Goal: Information Seeking & Learning: Learn about a topic

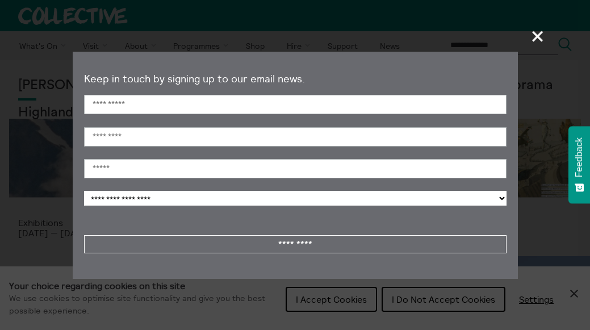
click at [539, 39] on span "+" at bounding box center [537, 35] width 33 height 33
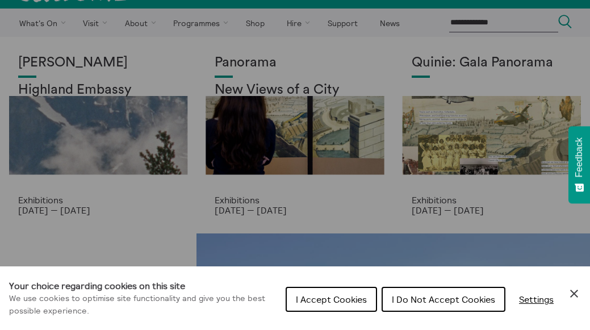
scroll to position [24, 0]
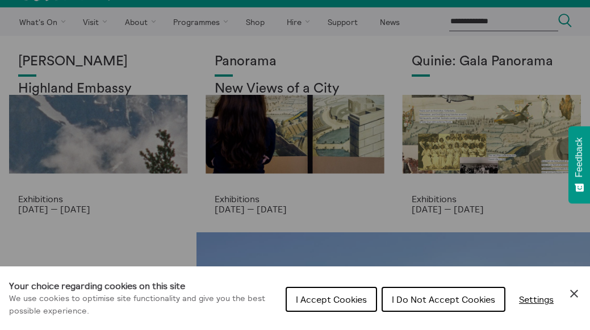
click at [423, 288] on button "I Do Not Accept Cookies" at bounding box center [443, 299] width 124 height 25
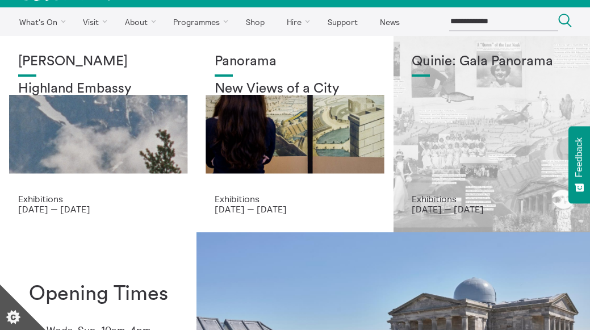
click at [486, 114] on div "Quinie: Gala Panorama" at bounding box center [492, 124] width 160 height 140
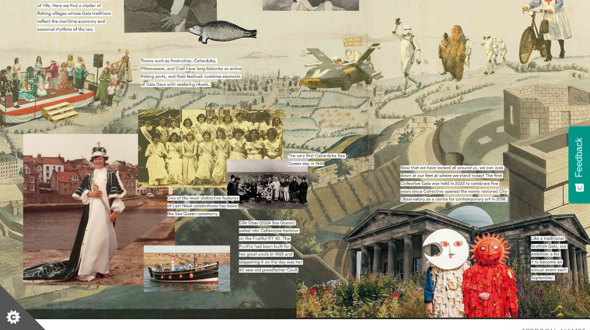
scroll to position [356, 0]
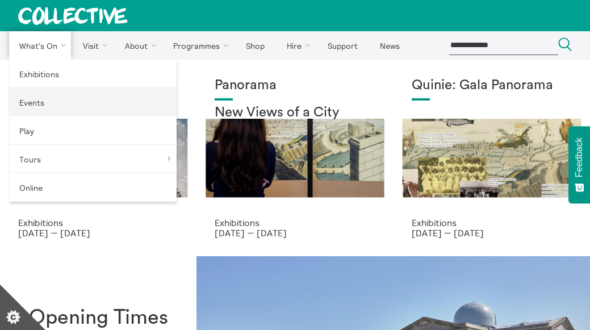
click at [52, 102] on link "Events" at bounding box center [92, 102] width 167 height 28
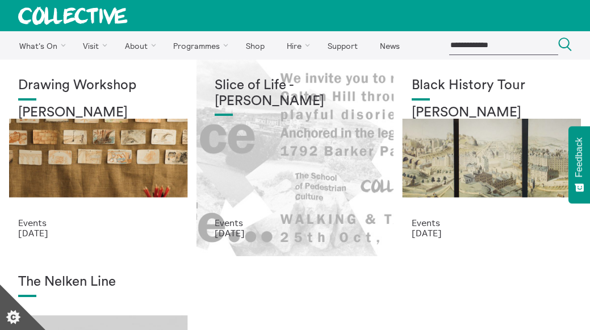
click at [263, 174] on div "Slice of Life - [PERSON_NAME]" at bounding box center [295, 148] width 160 height 140
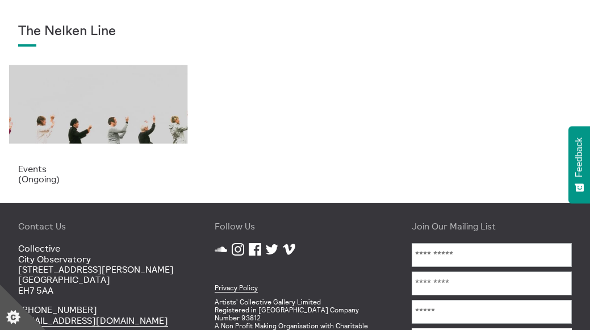
scroll to position [175, 0]
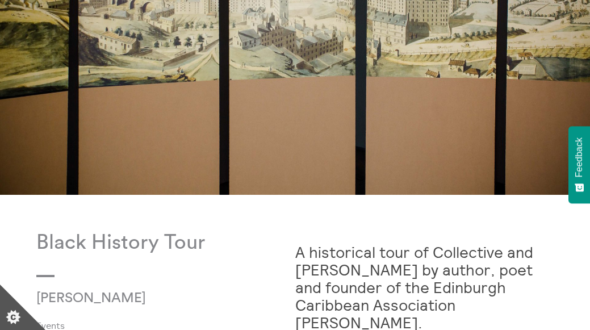
scroll to position [288, 0]
